Goal: Find specific page/section: Find specific page/section

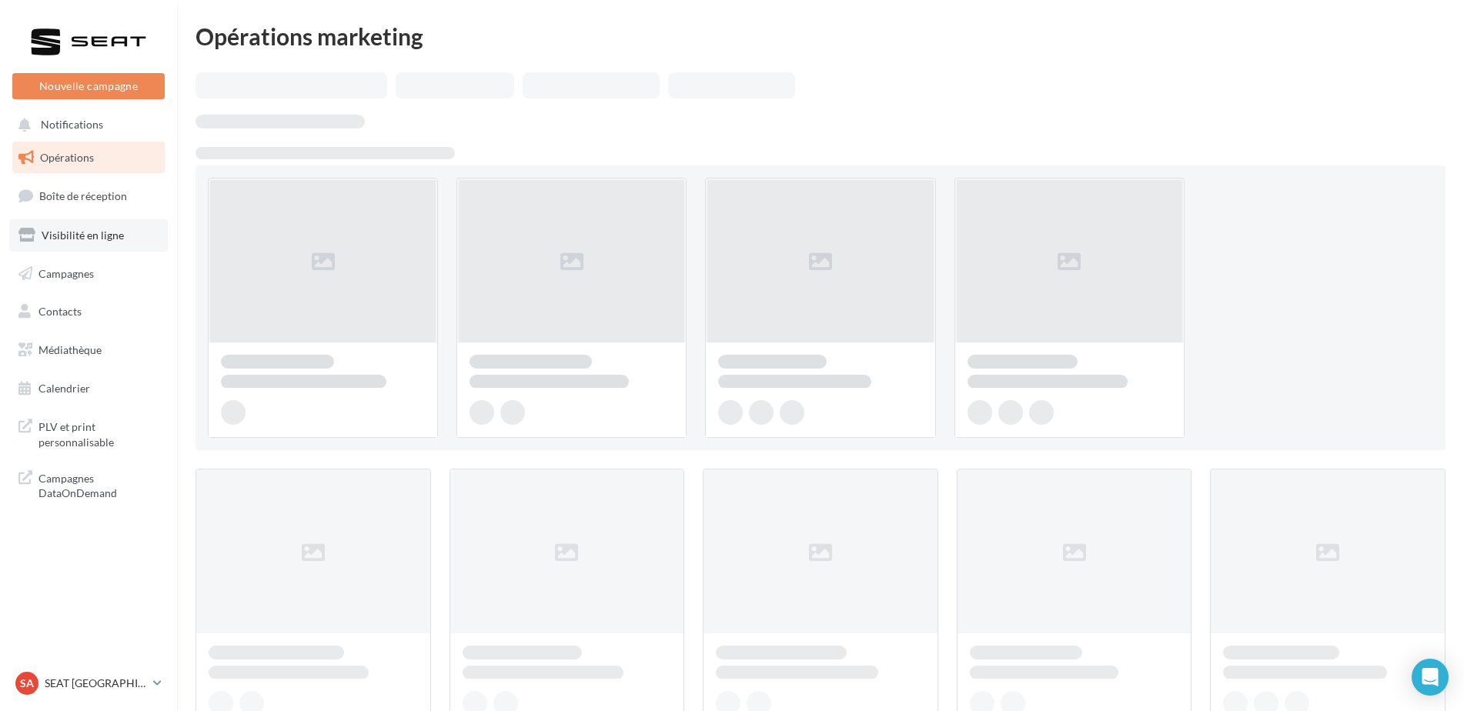
click at [89, 236] on span "Visibilité en ligne" at bounding box center [83, 235] width 82 height 13
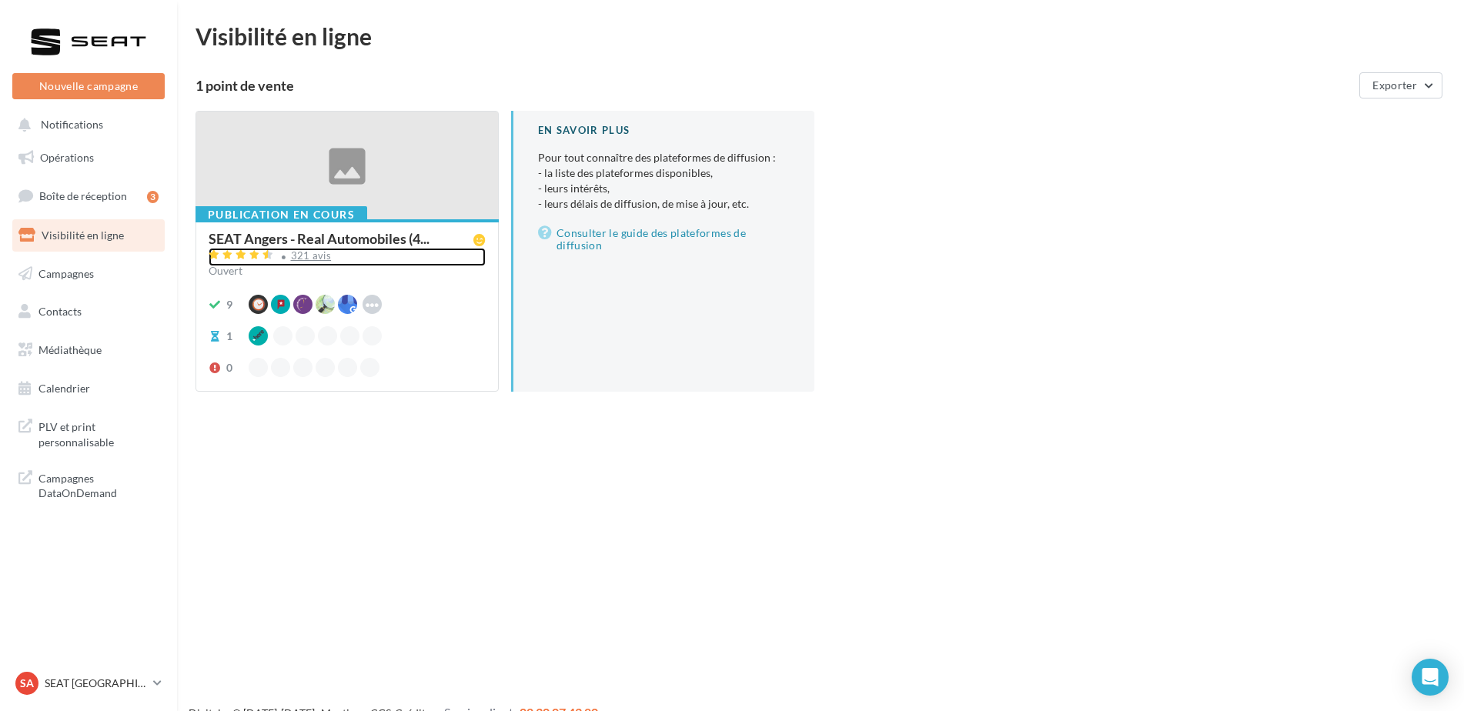
click at [295, 259] on div "321 avis" at bounding box center [311, 256] width 41 height 10
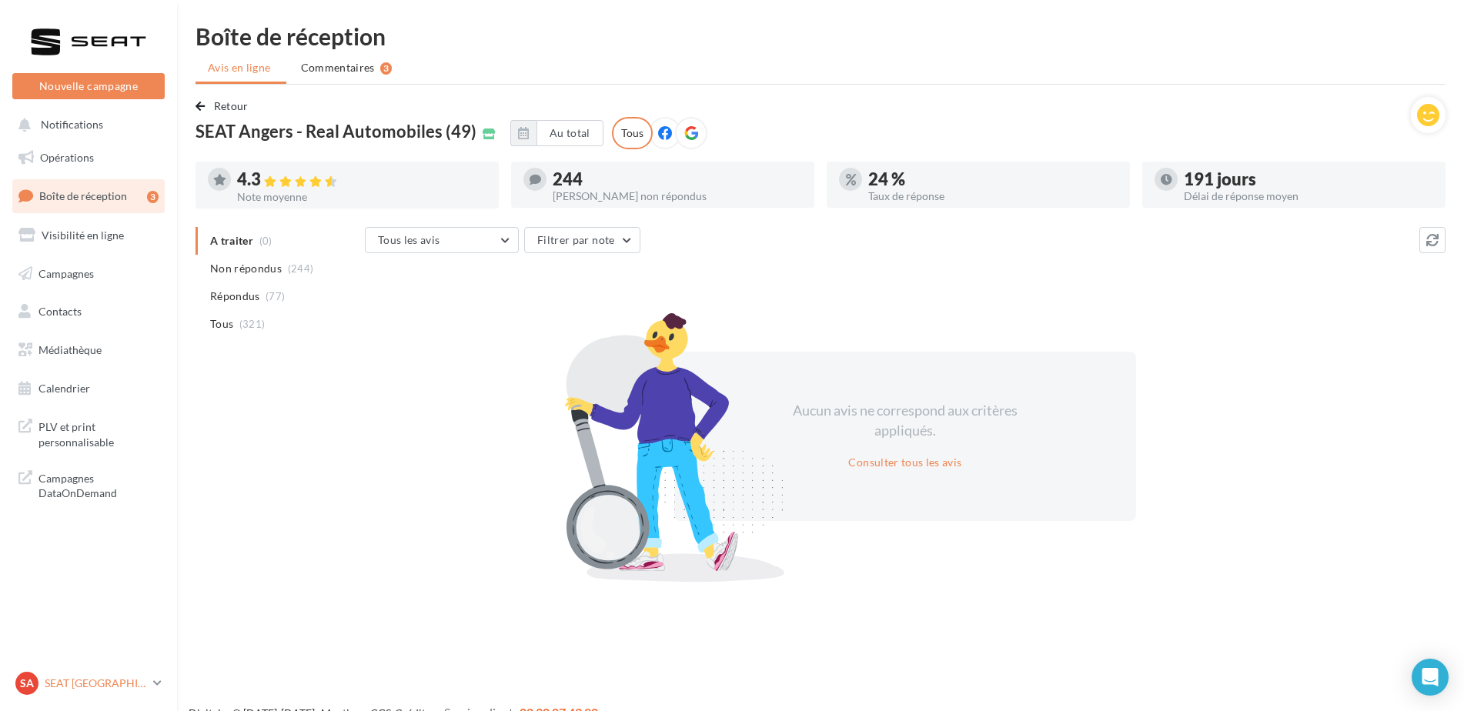
click at [99, 670] on link "SA SEAT ANGERS SEAT-ANGERS" at bounding box center [88, 683] width 152 height 29
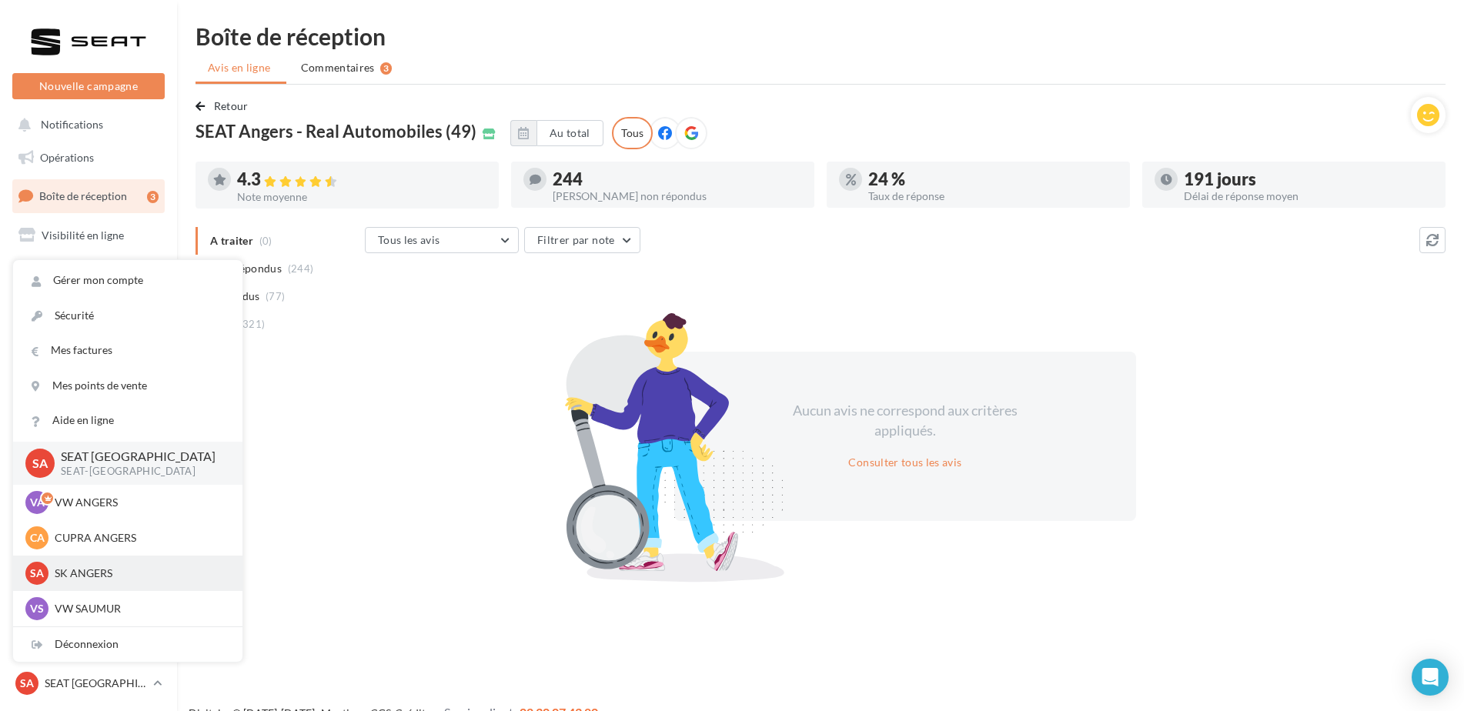
click at [85, 574] on p "SK ANGERS" at bounding box center [139, 573] width 169 height 15
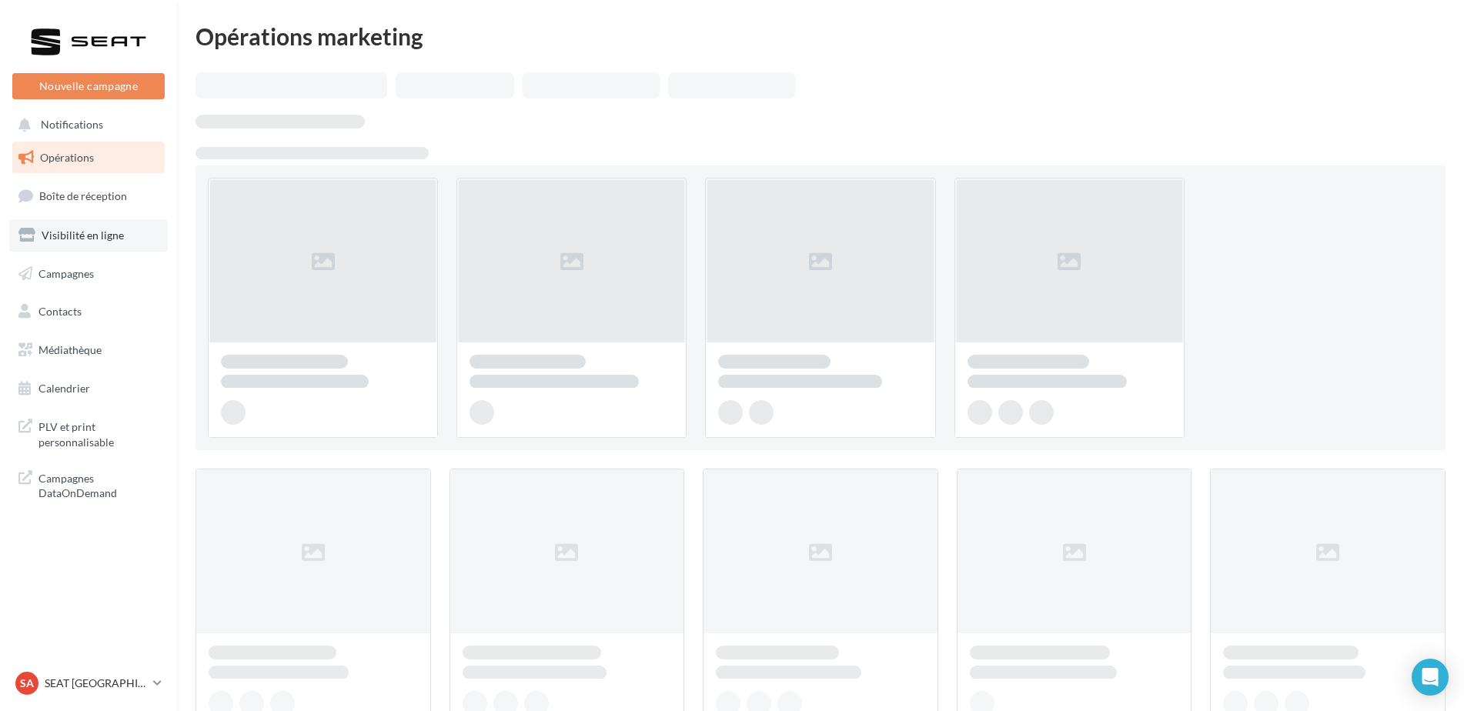
click at [99, 239] on span "Visibilité en ligne" at bounding box center [83, 235] width 82 height 13
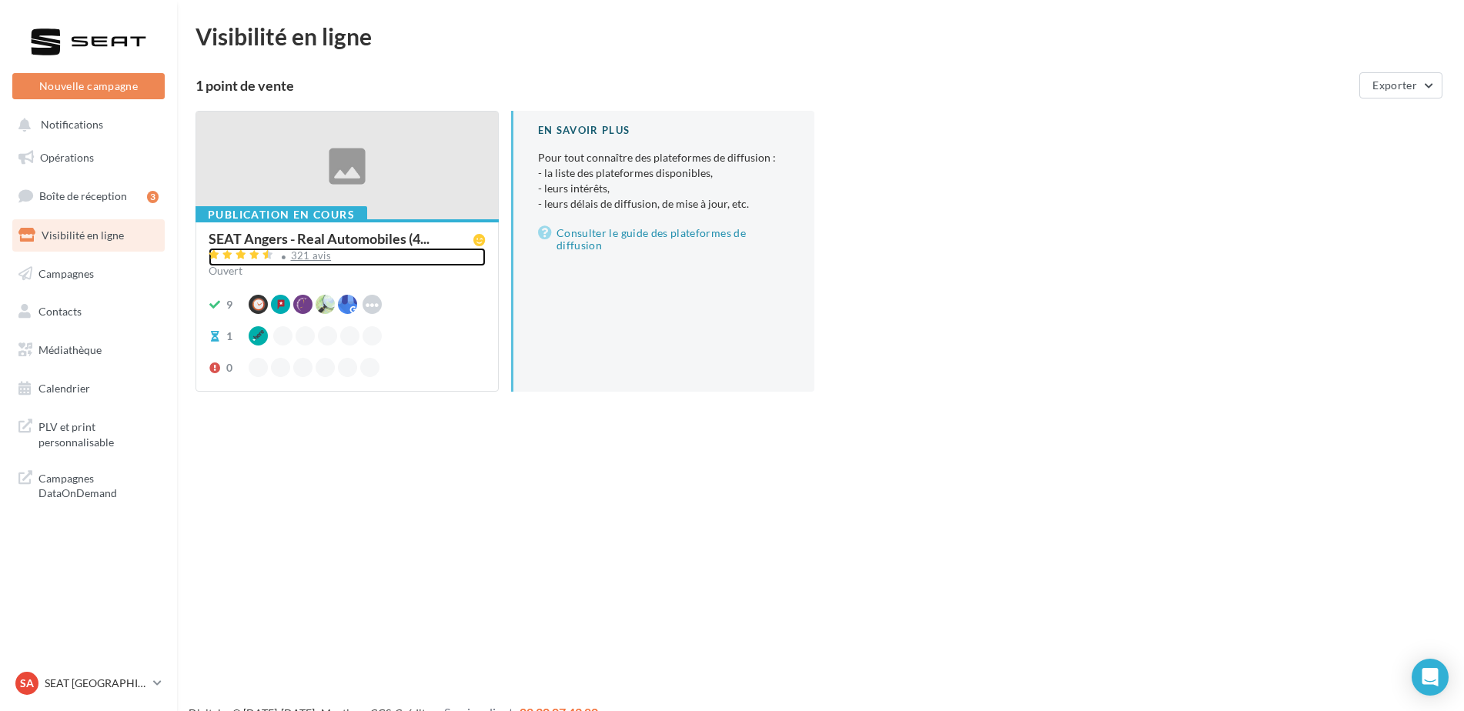
click at [324, 260] on div "321 avis" at bounding box center [311, 256] width 41 height 10
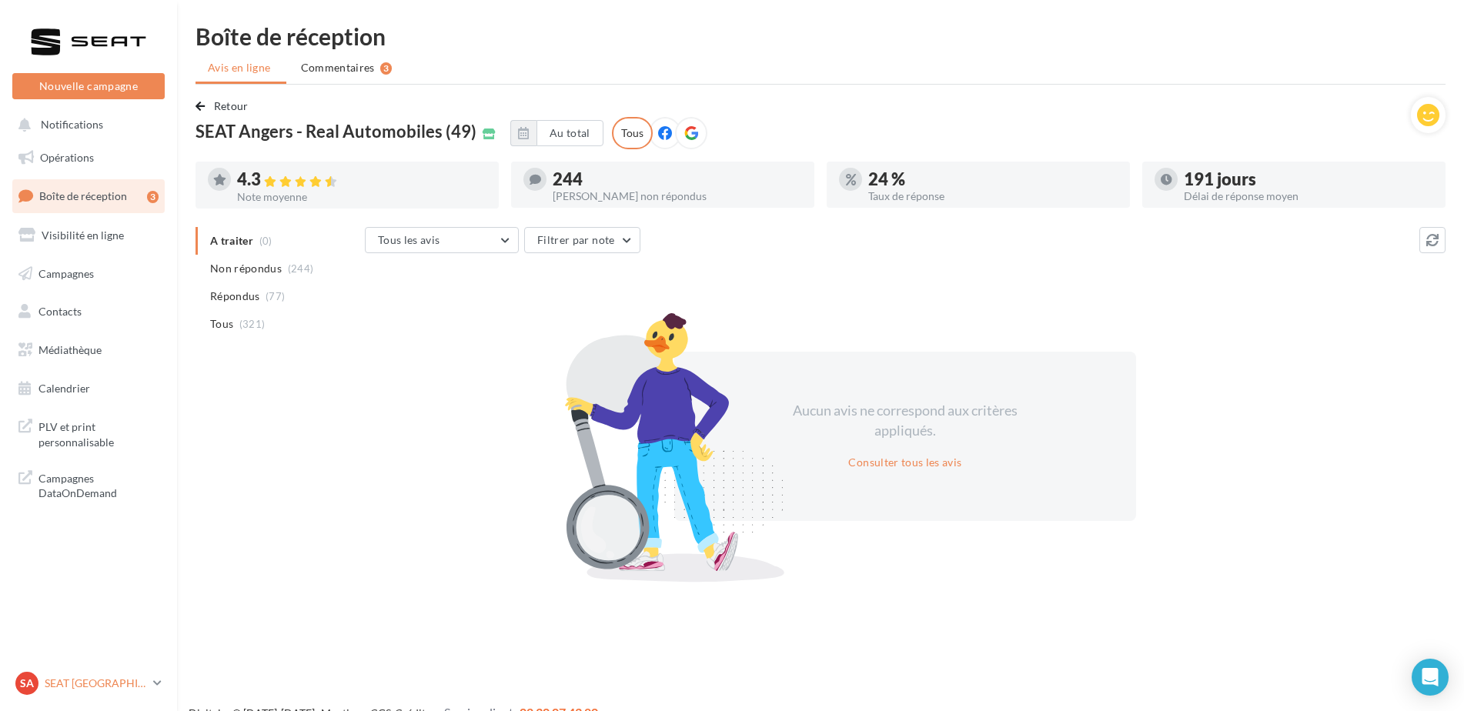
click at [104, 687] on p "SEAT [GEOGRAPHIC_DATA]" at bounding box center [96, 683] width 102 height 15
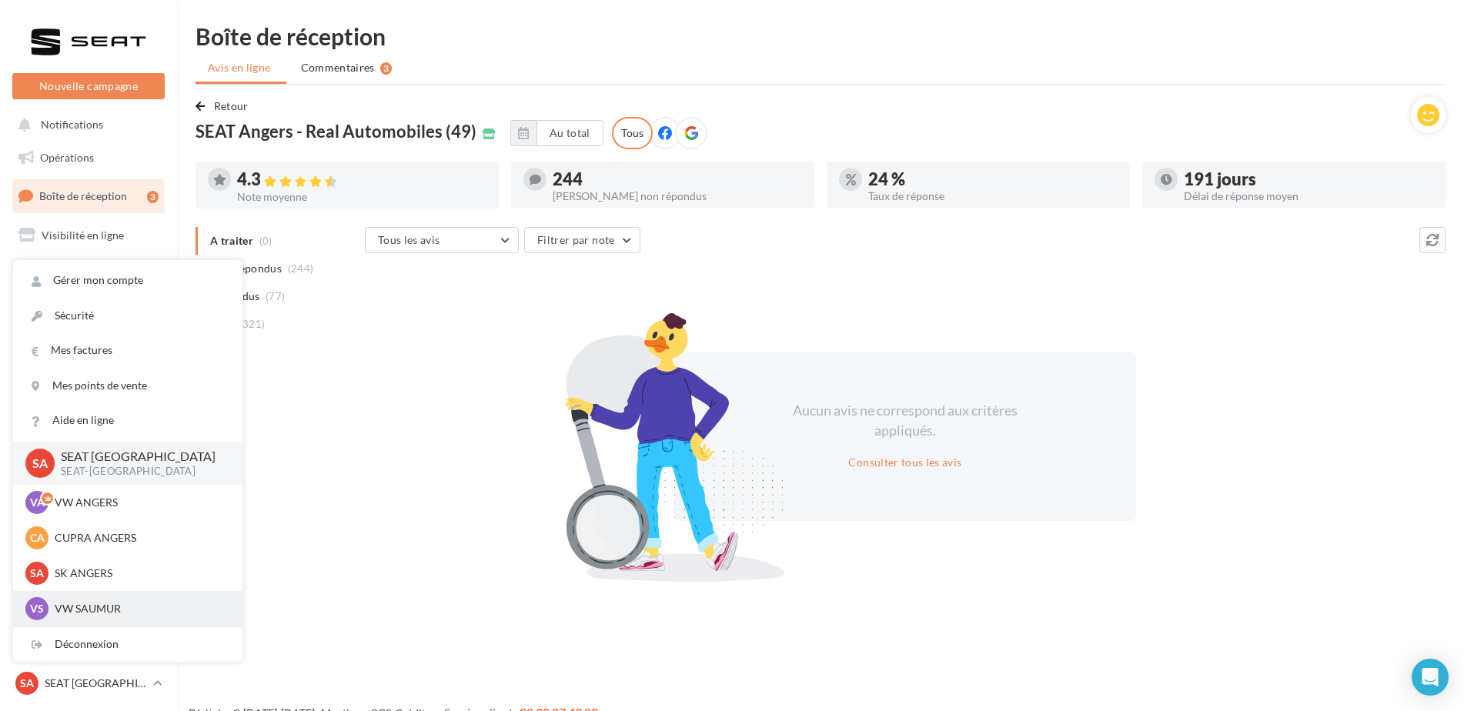
click at [119, 607] on p "VW SAUMUR" at bounding box center [139, 608] width 169 height 15
